Goal: Task Accomplishment & Management: Use online tool/utility

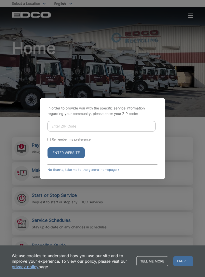
click at [66, 130] on input "Enter ZIP Code" at bounding box center [102, 126] width 108 height 11
type input "91941"
click at [70, 156] on button "Enter Website" at bounding box center [66, 152] width 37 height 11
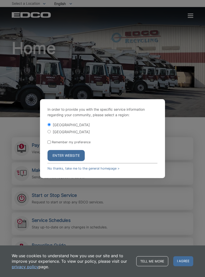
click at [50, 133] on input "[GEOGRAPHIC_DATA]" at bounding box center [49, 131] width 3 height 3
radio input "true"
click at [71, 158] on button "Enter Website" at bounding box center [66, 155] width 37 height 11
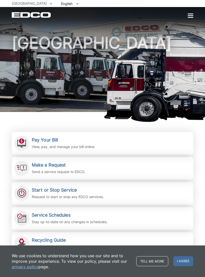
scroll to position [12, 0]
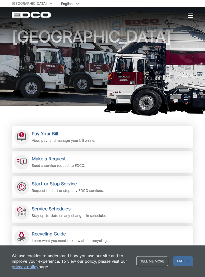
click at [54, 141] on p "View, pay, and manage your bill online." at bounding box center [64, 141] width 64 height 6
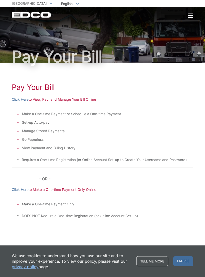
click at [23, 100] on link "Click Here" at bounding box center [20, 100] width 17 height 6
